Goal: Navigation & Orientation: Find specific page/section

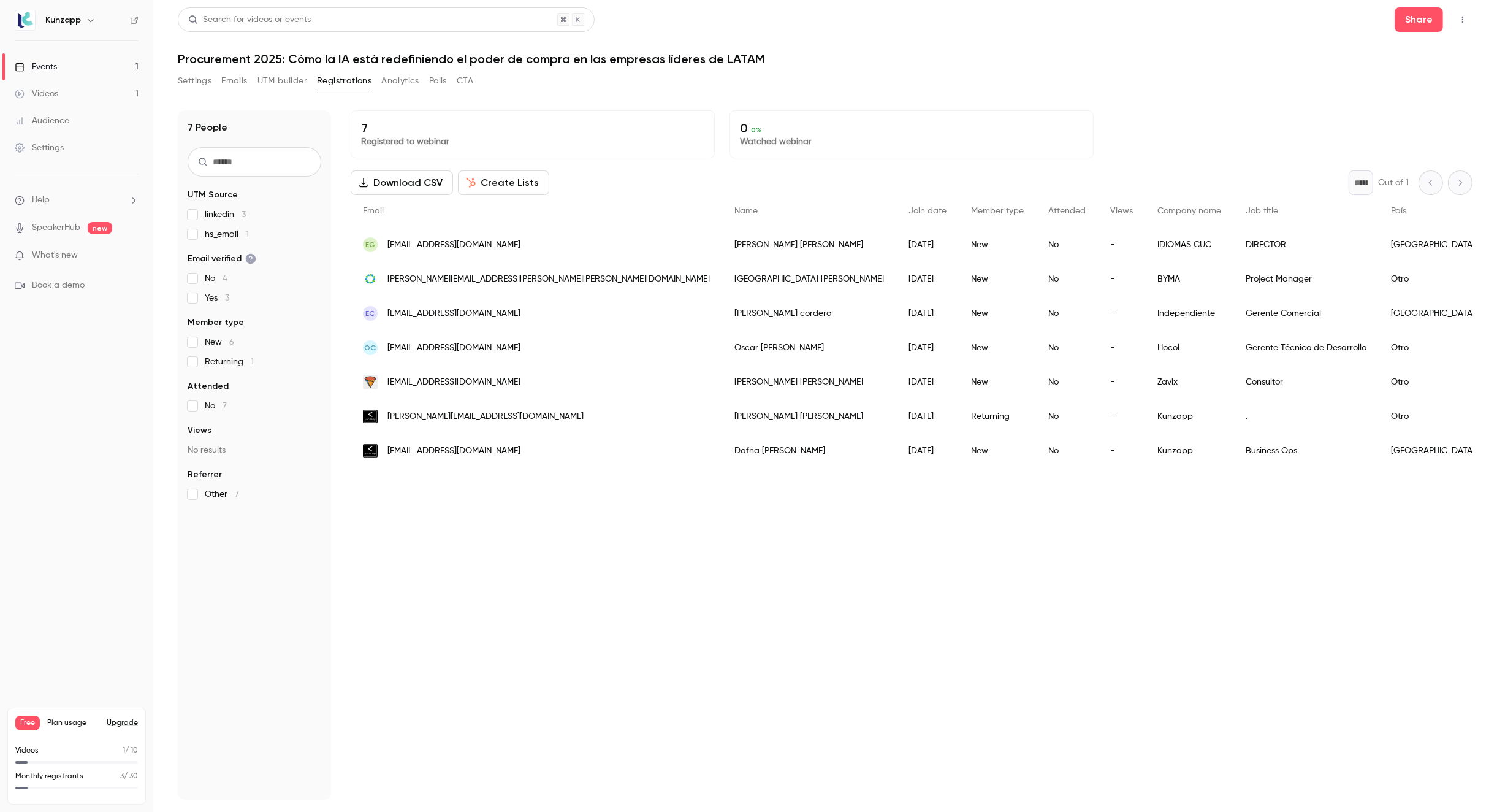
click at [1145, 76] on div "Settings Emails UTM builder Registrations Analytics Polls CTA" at bounding box center [825, 84] width 1295 height 24
click at [654, 559] on div "7 Registered to webinar 0 0 % Watched webinar Download CSV Create Lists * Out o…" at bounding box center [911, 455] width 1122 height 689
click at [608, 556] on div "7 Registered to webinar 0 0 % Watched webinar Download CSV Create Lists * Out o…" at bounding box center [911, 455] width 1122 height 689
click at [70, 65] on link "Events 1" at bounding box center [77, 66] width 153 height 27
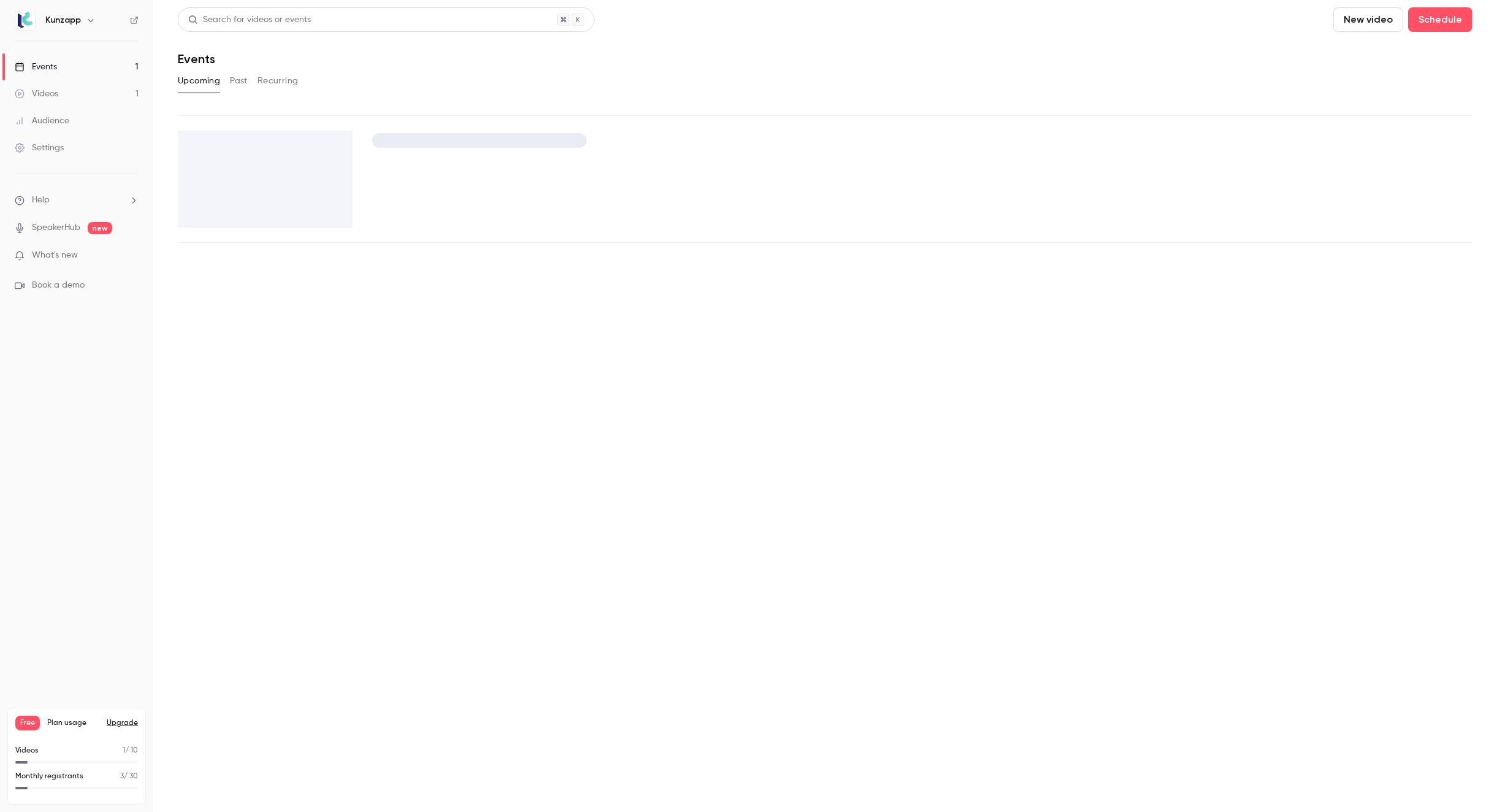
click at [63, 92] on link "Videos 1" at bounding box center [77, 93] width 153 height 27
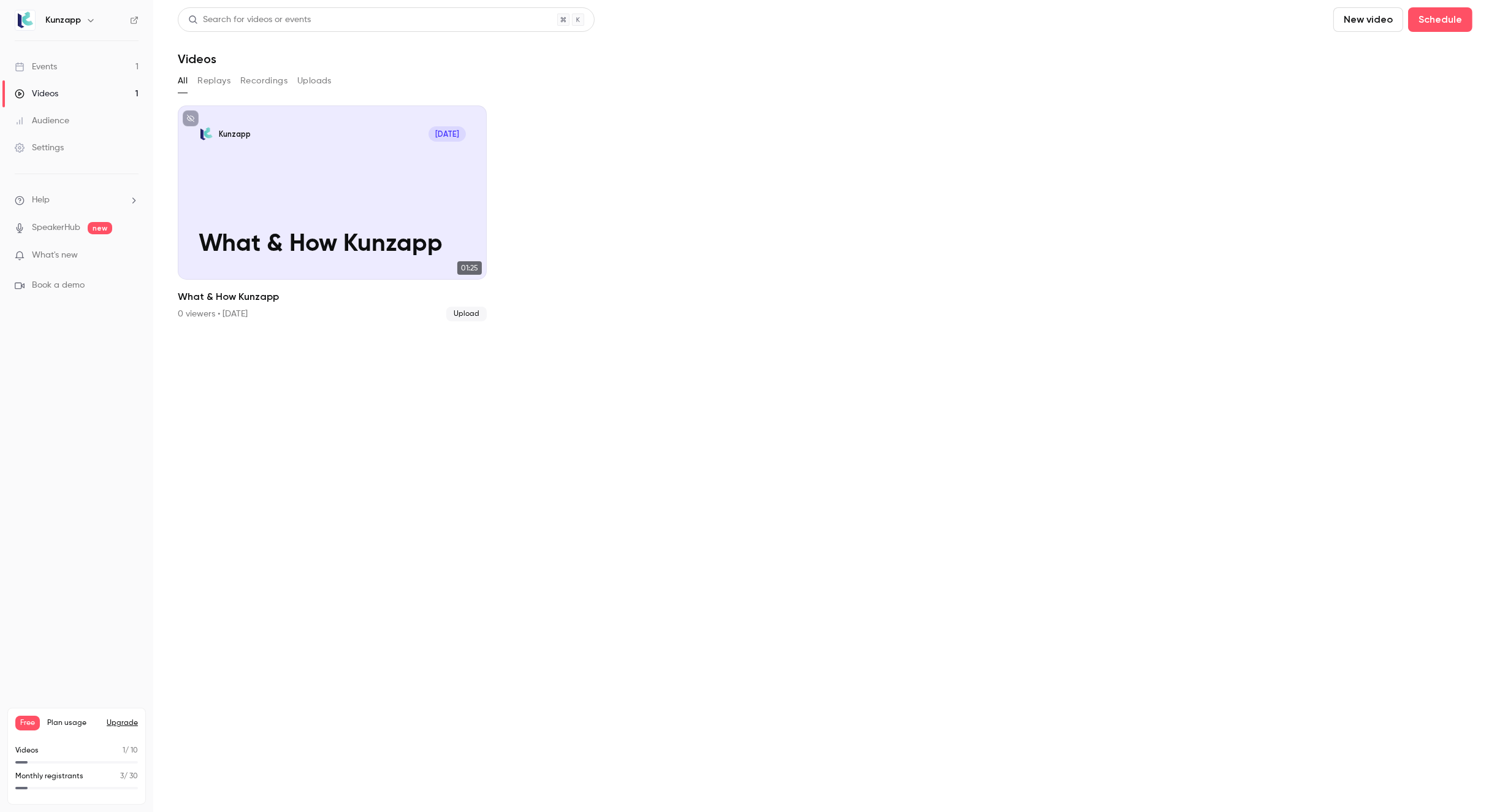
click at [48, 67] on div "Events" at bounding box center [36, 67] width 43 height 12
